Goal: Task Accomplishment & Management: Use online tool/utility

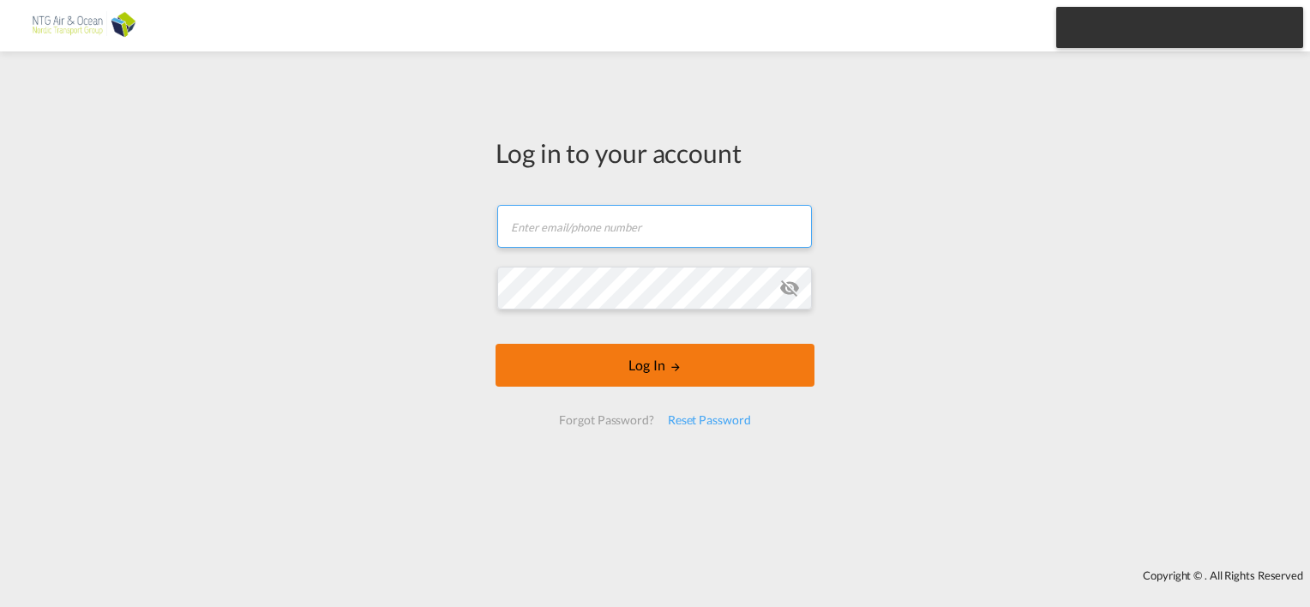
type input "[EMAIL_ADDRESS][DOMAIN_NAME]"
click at [651, 379] on button "Log In" at bounding box center [654, 365] width 319 height 43
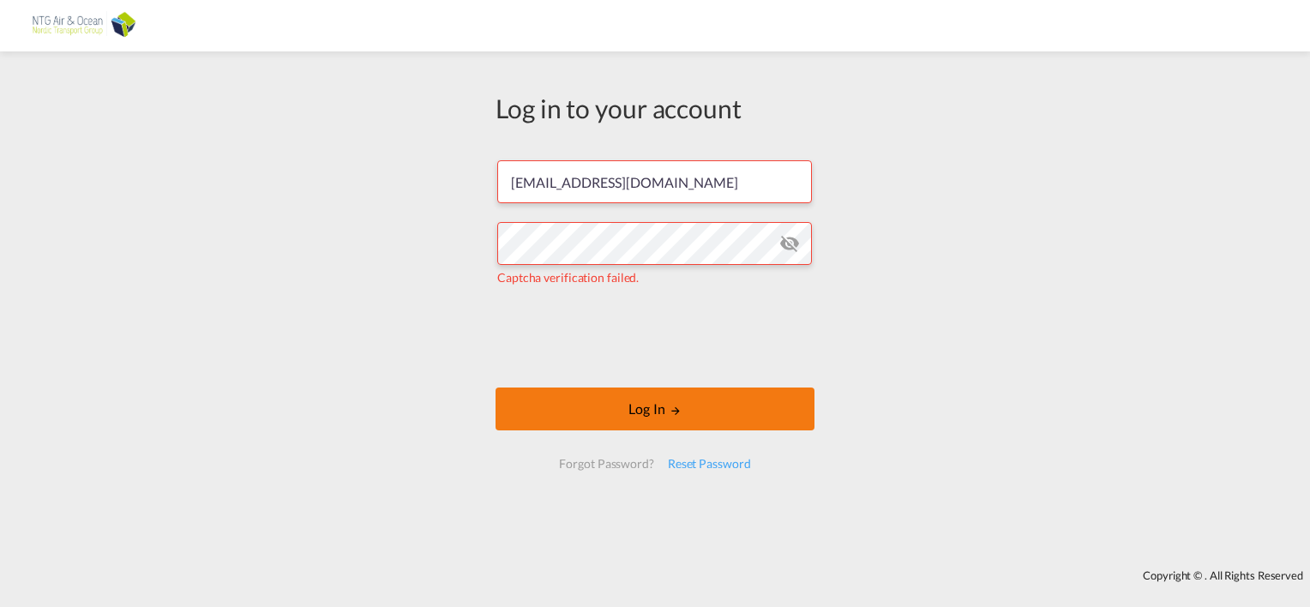
click at [643, 407] on button "Log In" at bounding box center [654, 408] width 319 height 43
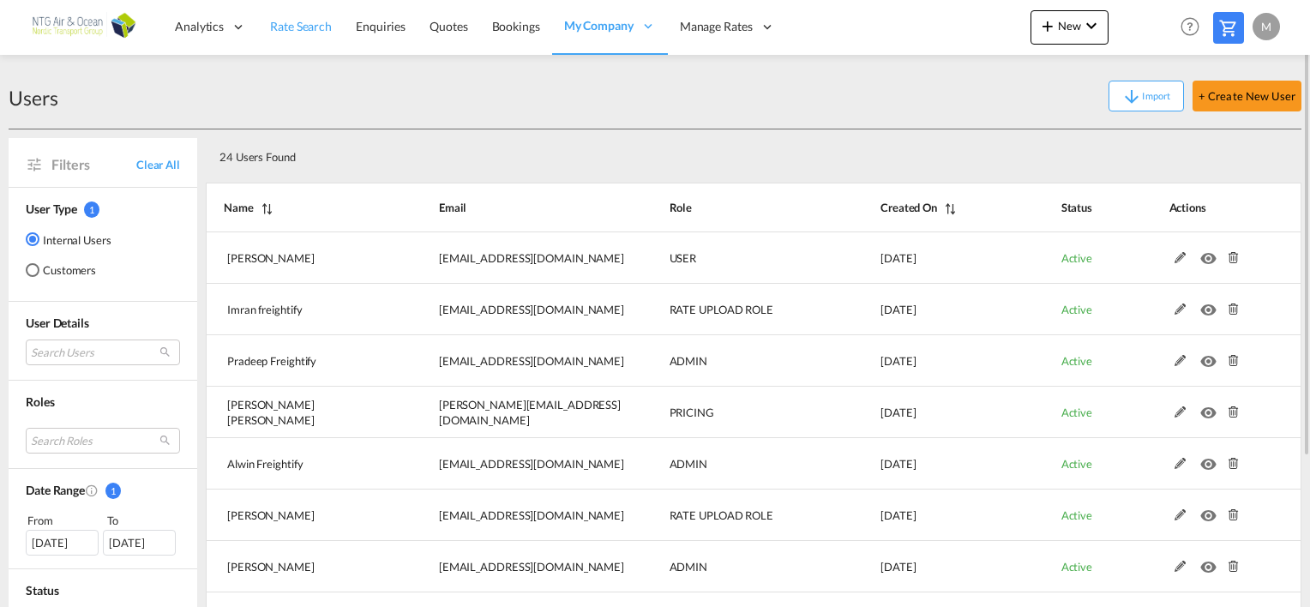
click at [312, 26] on span "Rate Search" at bounding box center [301, 26] width 62 height 15
